Goal: Task Accomplishment & Management: Complete application form

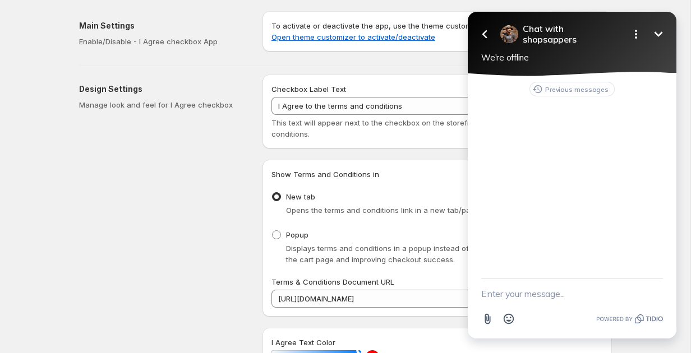
click at [512, 294] on textarea "New message" at bounding box center [572, 293] width 182 height 29
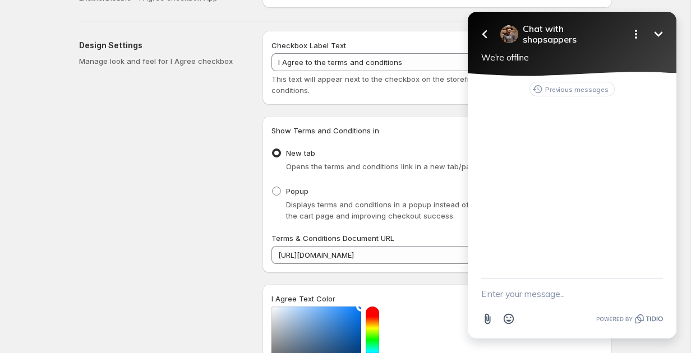
scroll to position [55, 0]
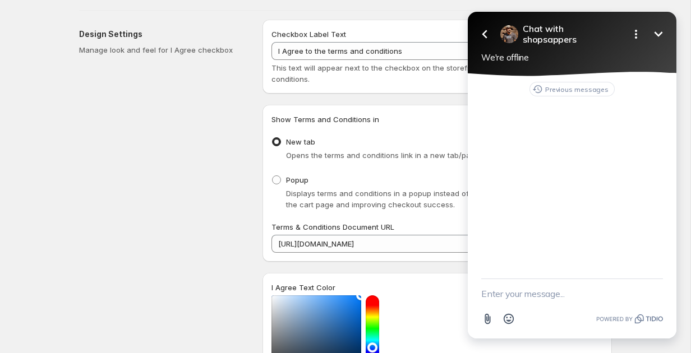
click at [570, 82] on icon at bounding box center [573, 76] width 214 height 13
click at [568, 91] on button "Previous messages" at bounding box center [572, 89] width 85 height 15
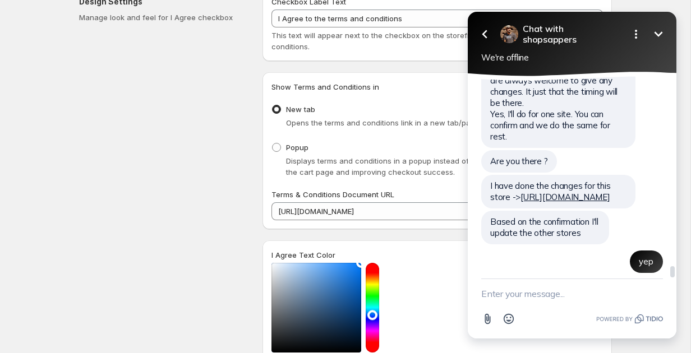
scroll to position [3454, 0]
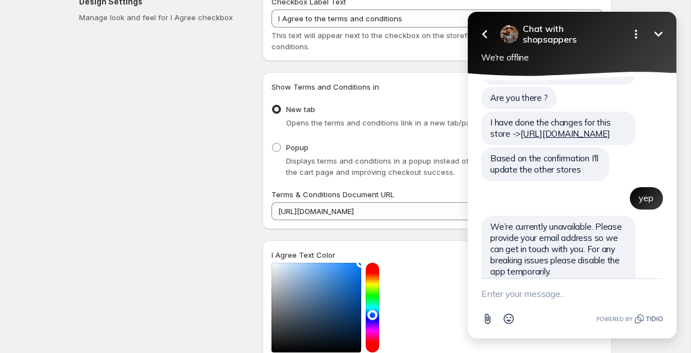
click at [548, 286] on textarea "New message" at bounding box center [572, 293] width 182 height 29
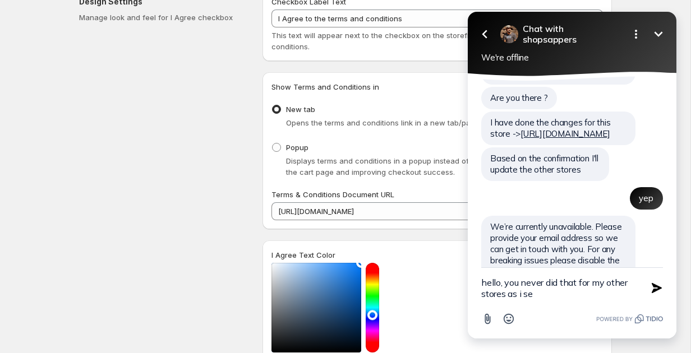
type textarea "hello, you never did that for my other stores as i see"
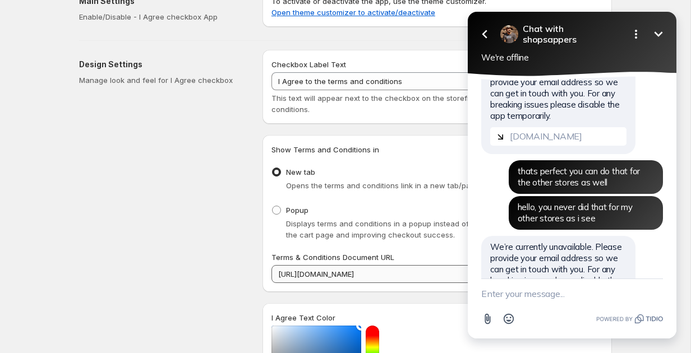
scroll to position [75, 0]
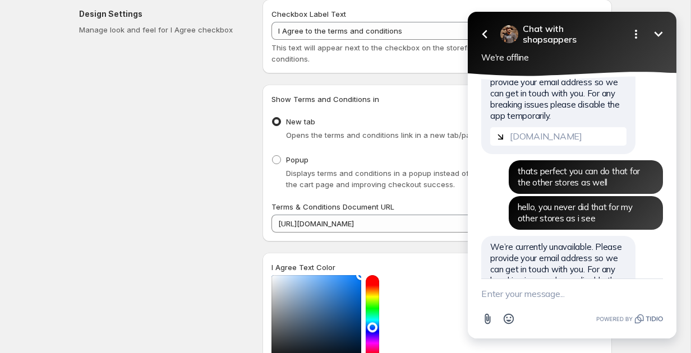
click at [660, 30] on icon "Minimize" at bounding box center [658, 33] width 13 height 13
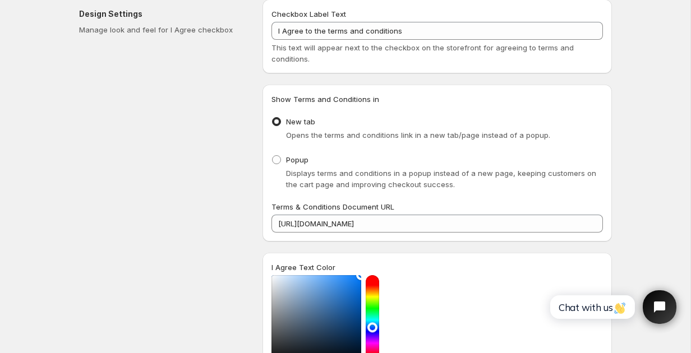
scroll to position [26, 0]
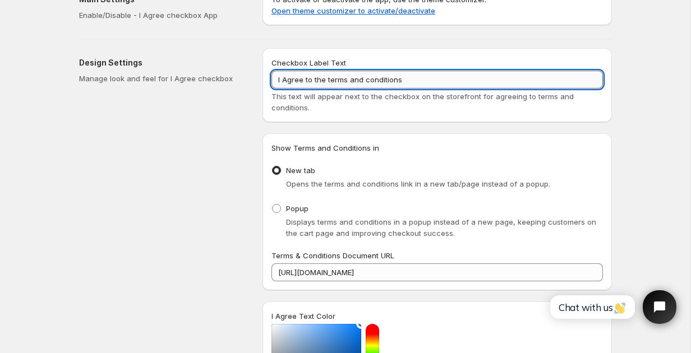
drag, startPoint x: 331, startPoint y: 80, endPoint x: 459, endPoint y: 82, distance: 128.5
click at [459, 82] on input "I Agree to the terms and conditions" at bounding box center [438, 80] width 332 height 18
type input "I Agree to the Terms and Conditions and Privacy Policy."
click at [540, 50] on div "Checkbox Label Text I Agree to the Terms and Conditions and Privacy Policy. Thi…" at bounding box center [438, 85] width 350 height 74
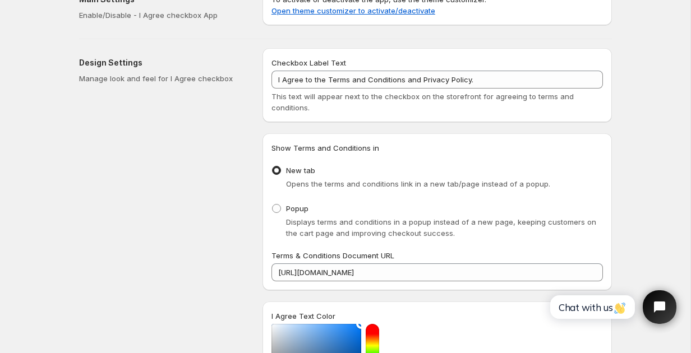
scroll to position [0, 0]
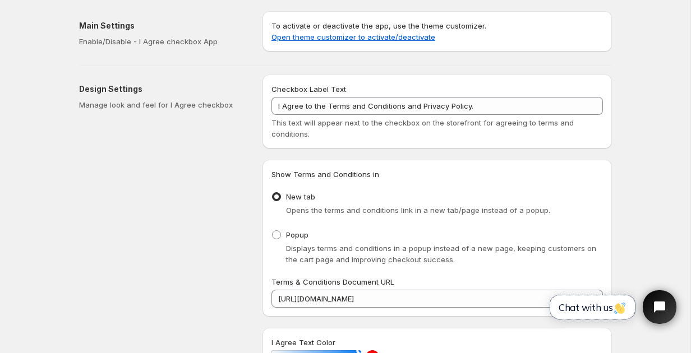
click at [621, 304] on img "button" at bounding box center [619, 308] width 11 height 11
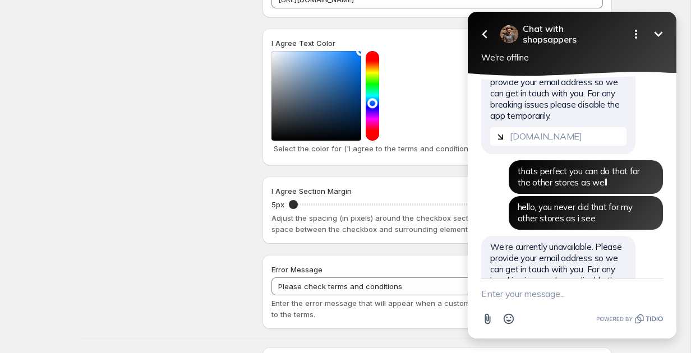
scroll to position [433, 0]
